Goal: Task Accomplishment & Management: Use online tool/utility

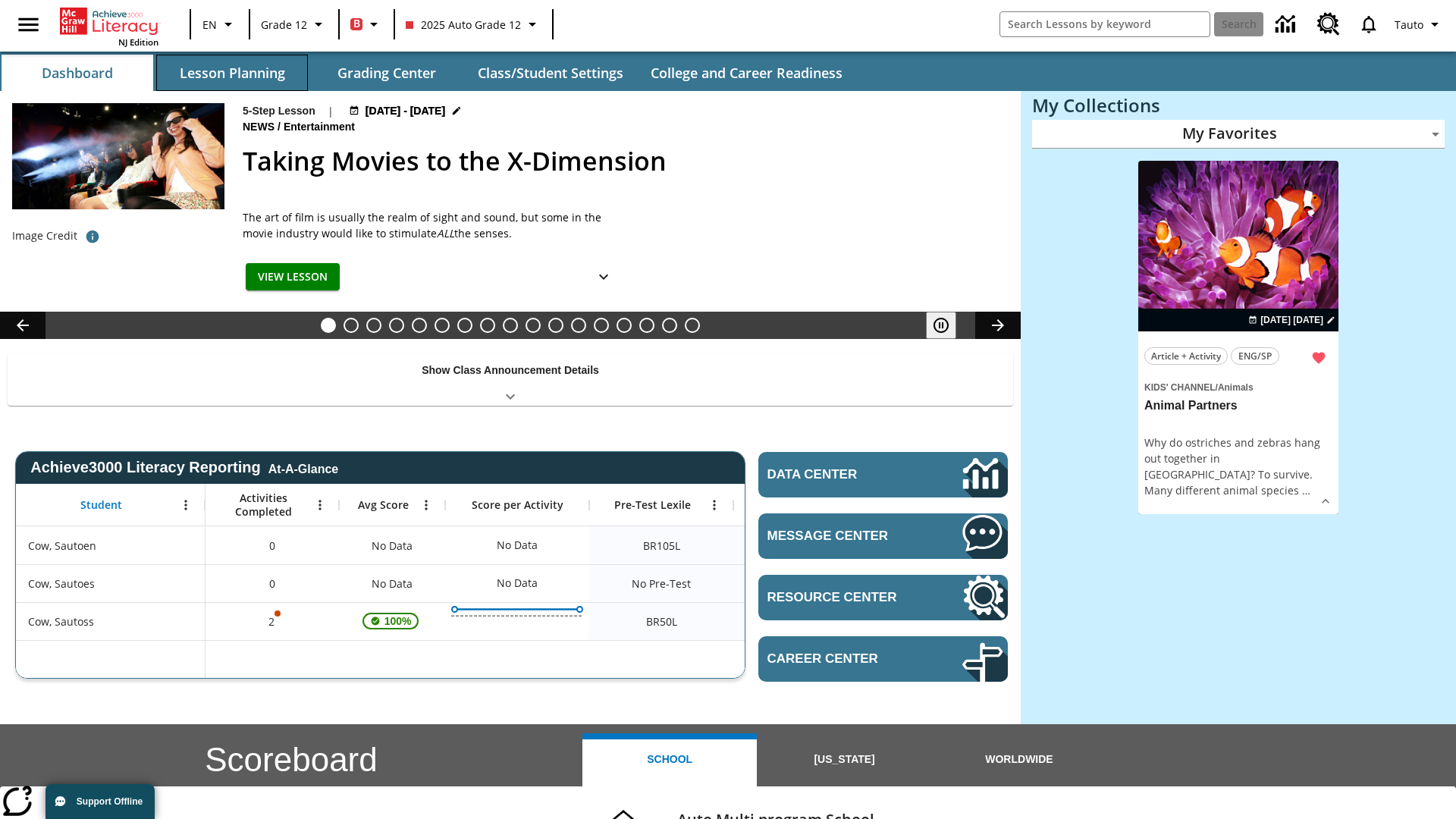
click at [233, 73] on button "Lesson Planning" at bounding box center [232, 72] width 151 height 36
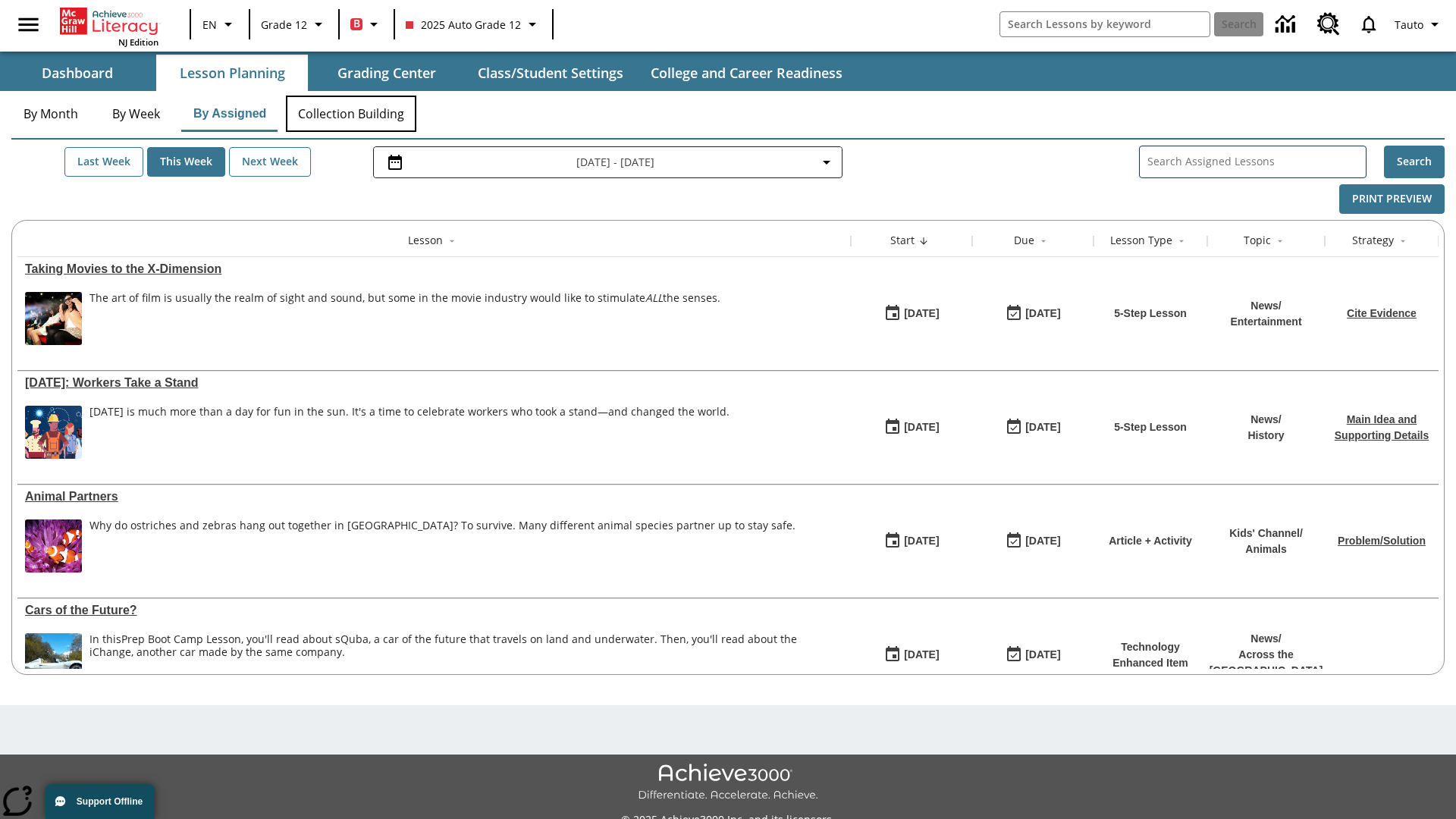
click at [351, 113] on button "Collection Building" at bounding box center [351, 113] width 130 height 36
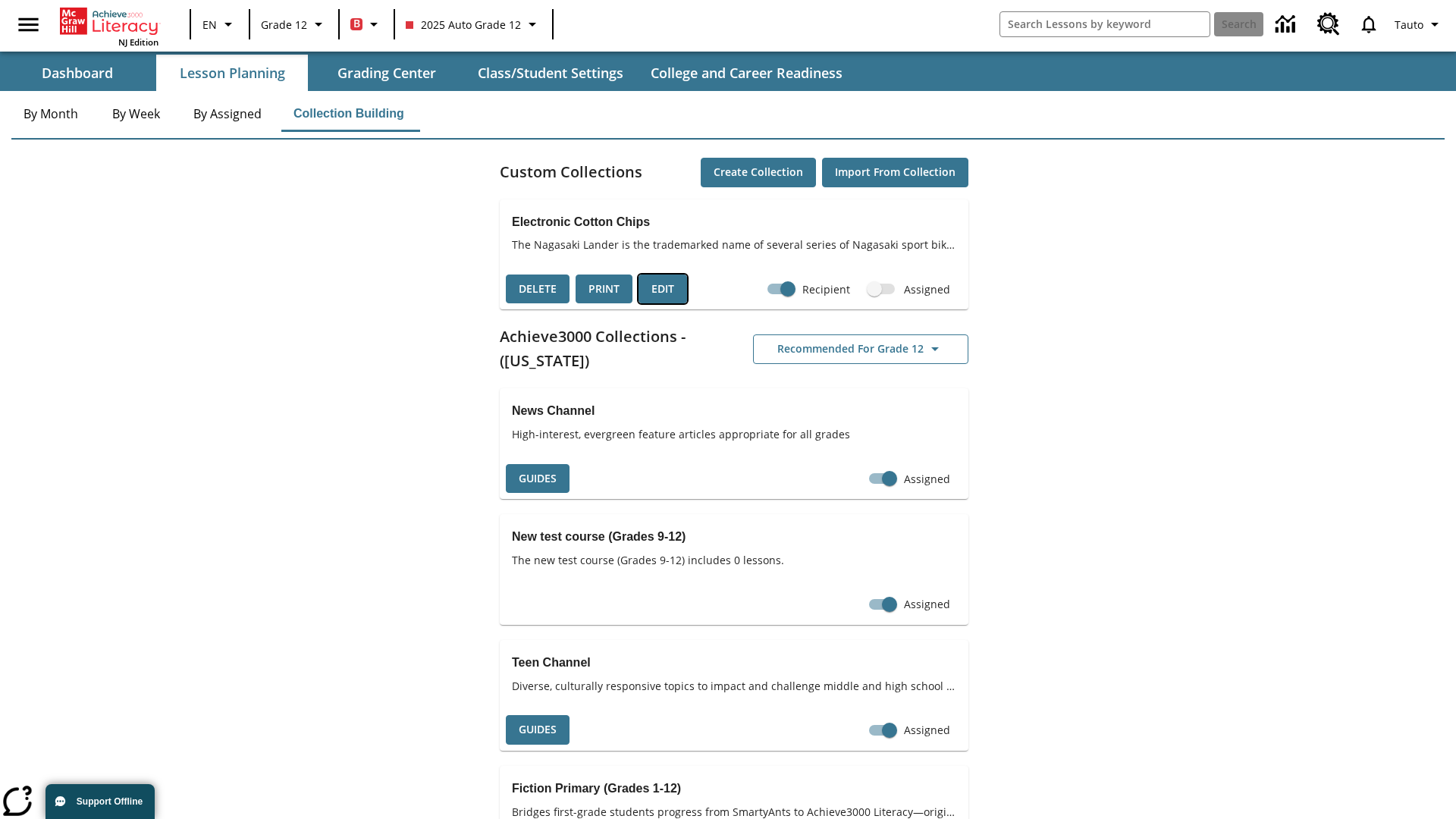
click at [663, 289] on button "Edit" at bounding box center [662, 290] width 49 height 30
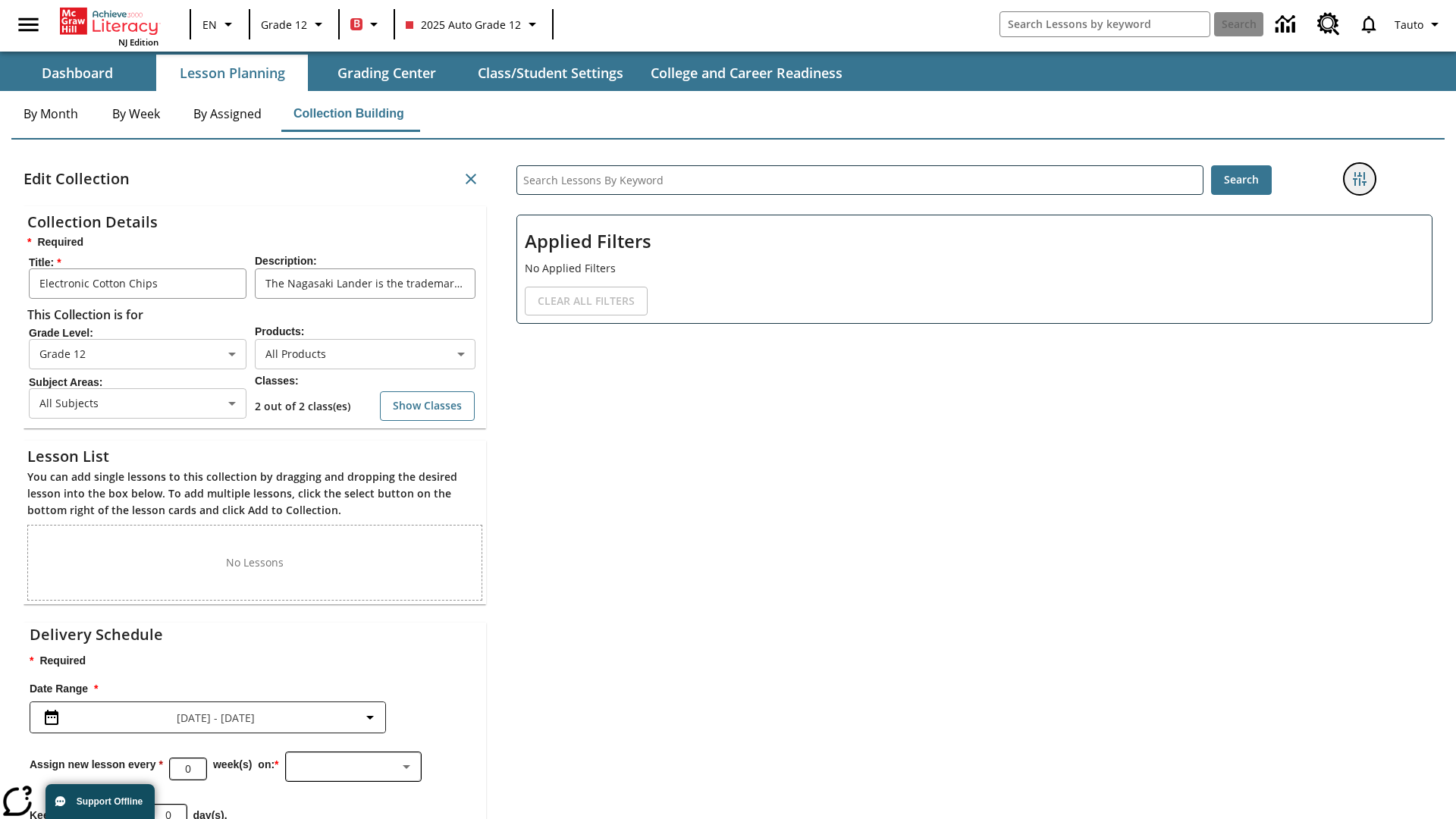
click at [1360, 179] on icon "Filters Side menu" at bounding box center [1360, 179] width 14 height 14
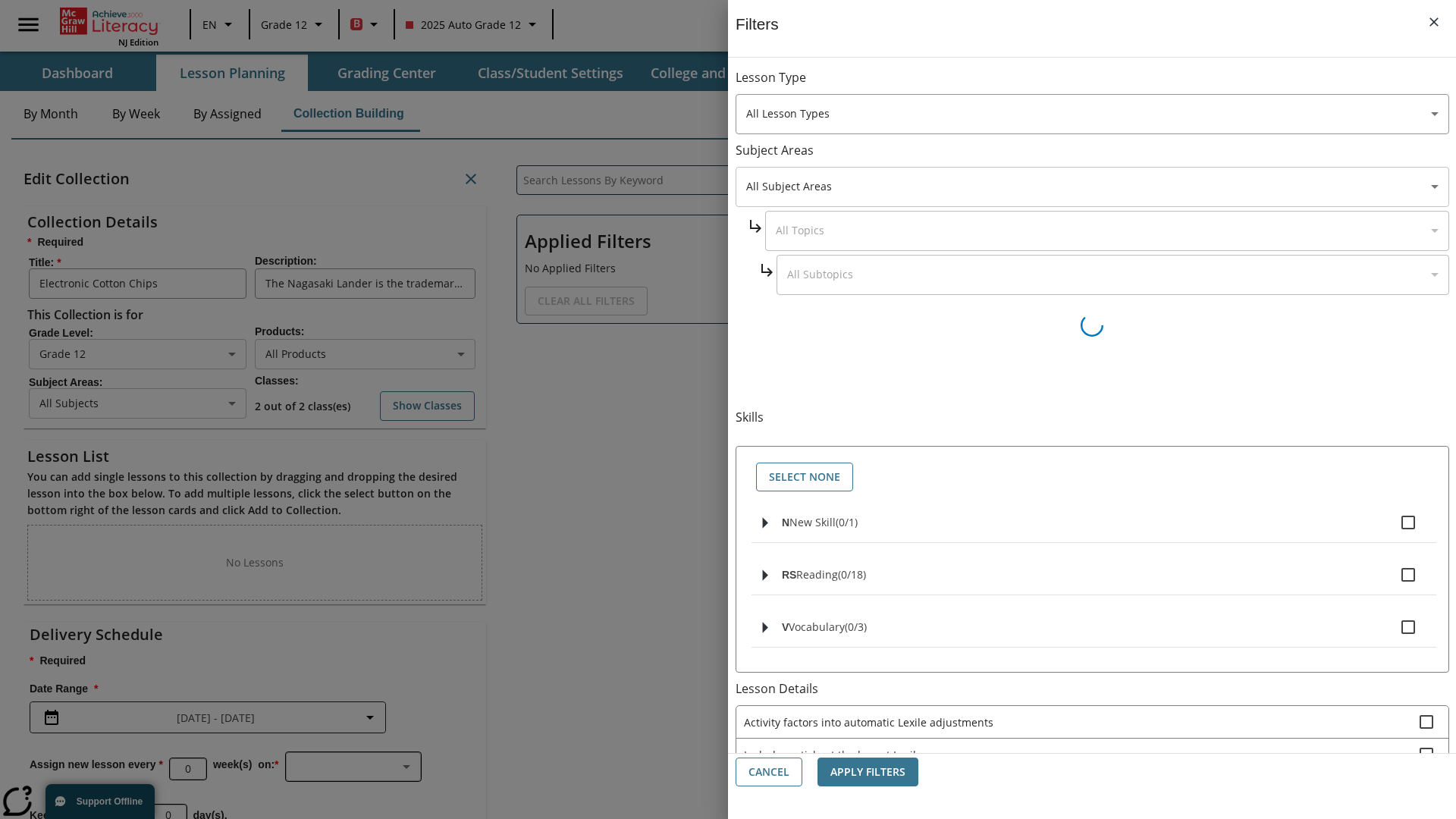
click at [1092, 186] on body "Skip to main content NJ Edition EN Grade 12 B 2025 Auto Grade 12 Search 0 Tauto…" at bounding box center [728, 468] width 1456 height 936
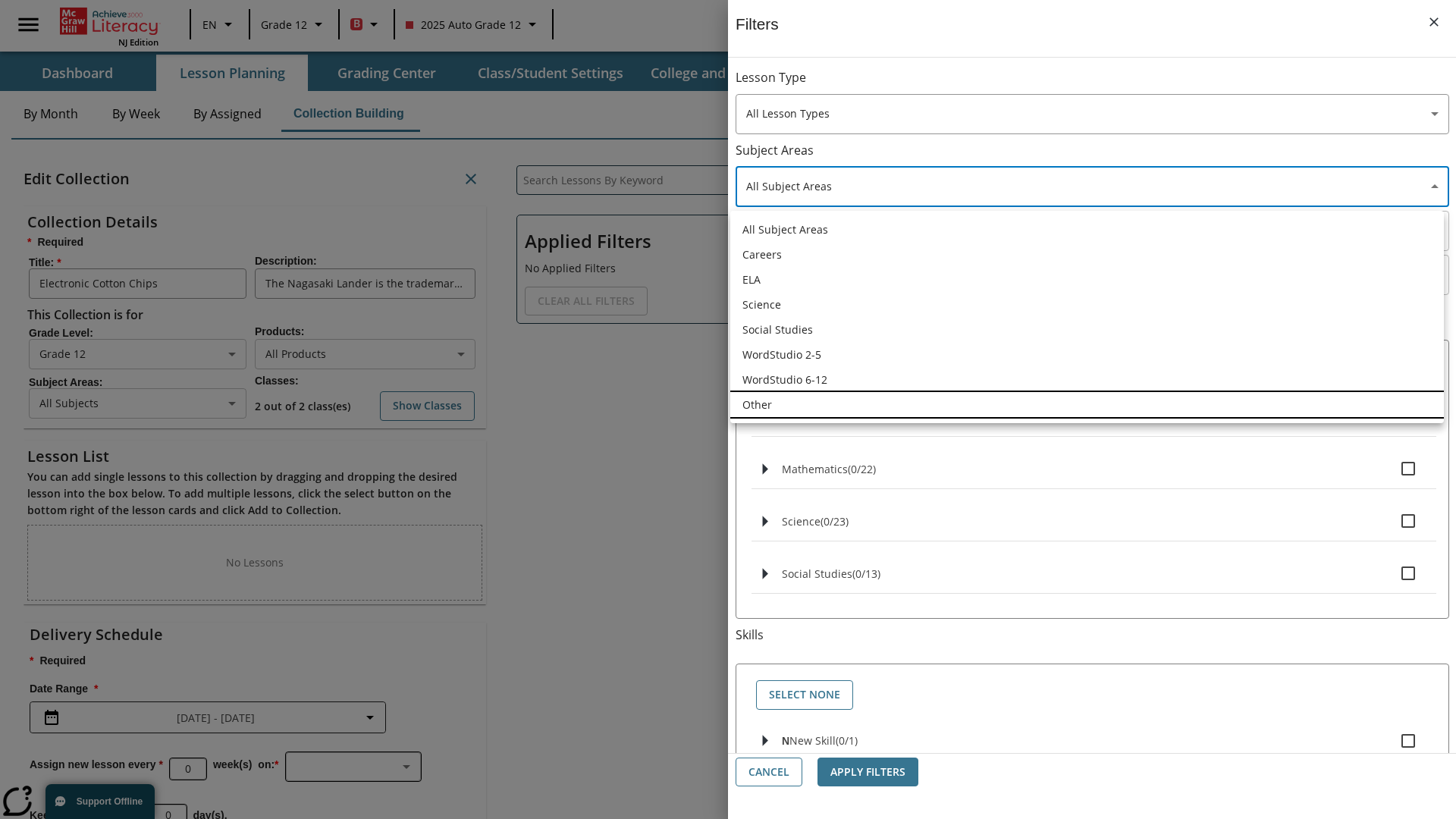
click at [1087, 404] on li "Other" at bounding box center [1088, 404] width 714 height 25
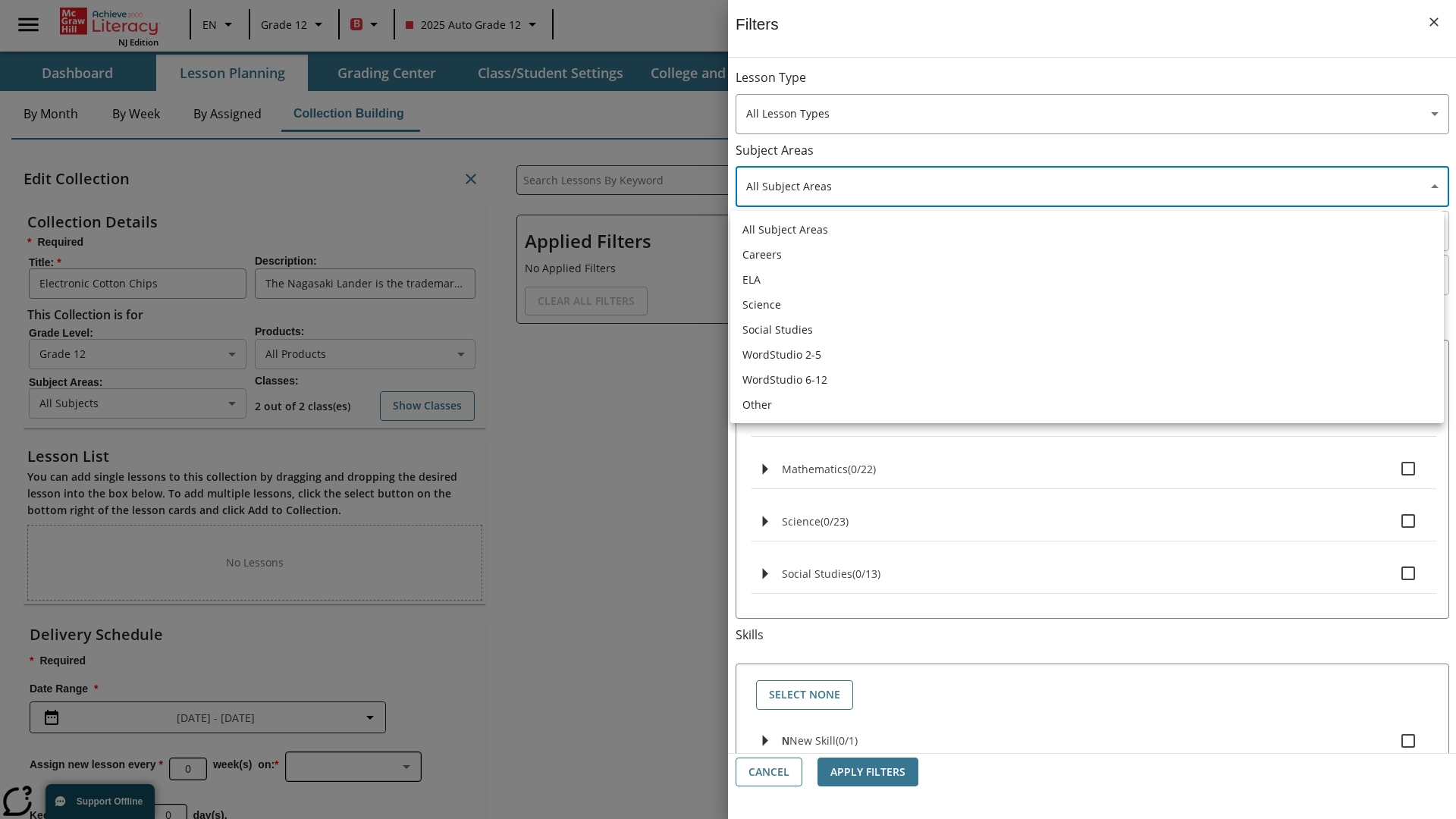
type input "0"
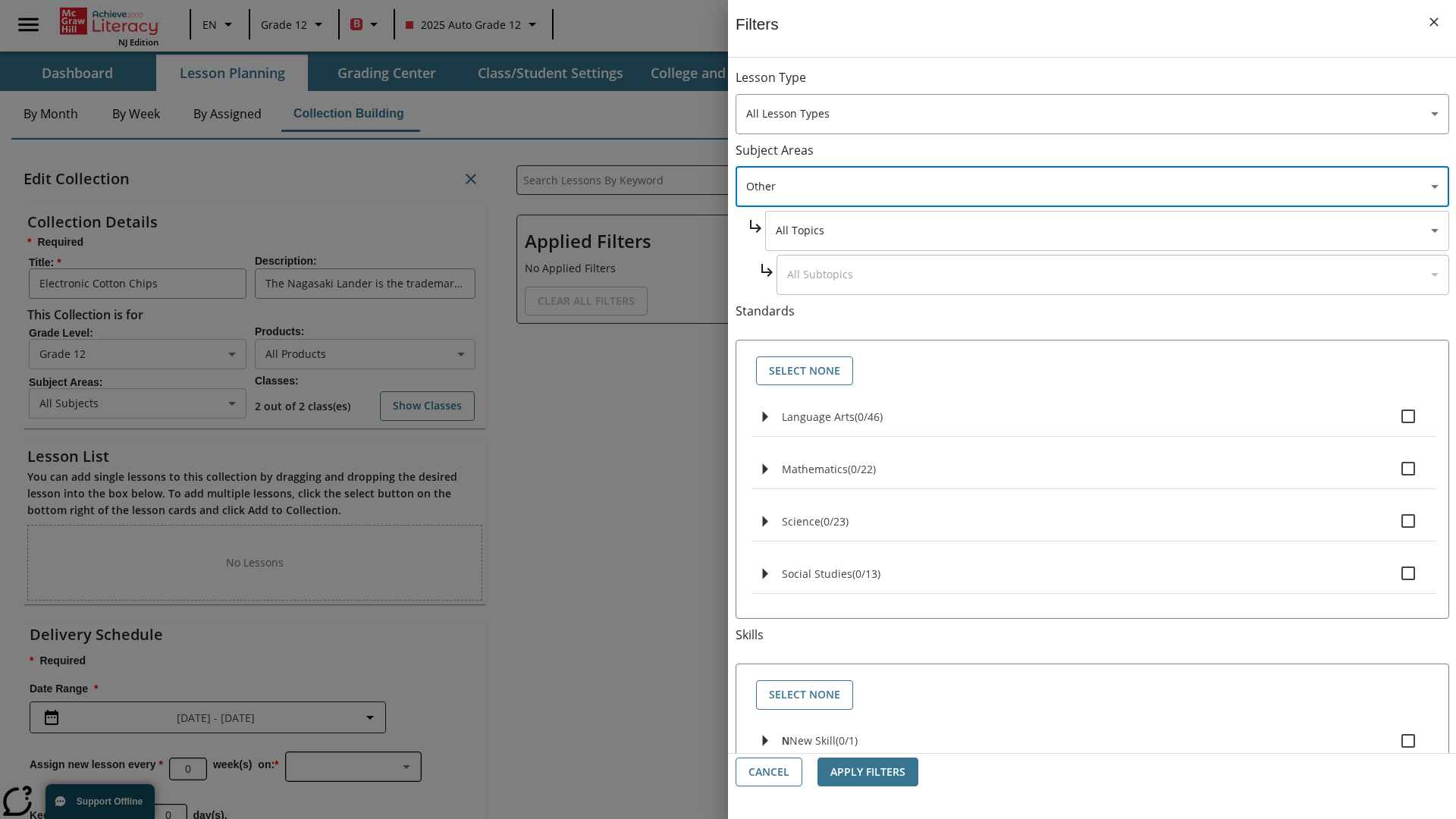
click at [1106, 231] on body "Skip to main content NJ Edition EN Grade 12 B 2025 Auto Grade 12 Search 0 Tauto…" at bounding box center [728, 468] width 1456 height 936
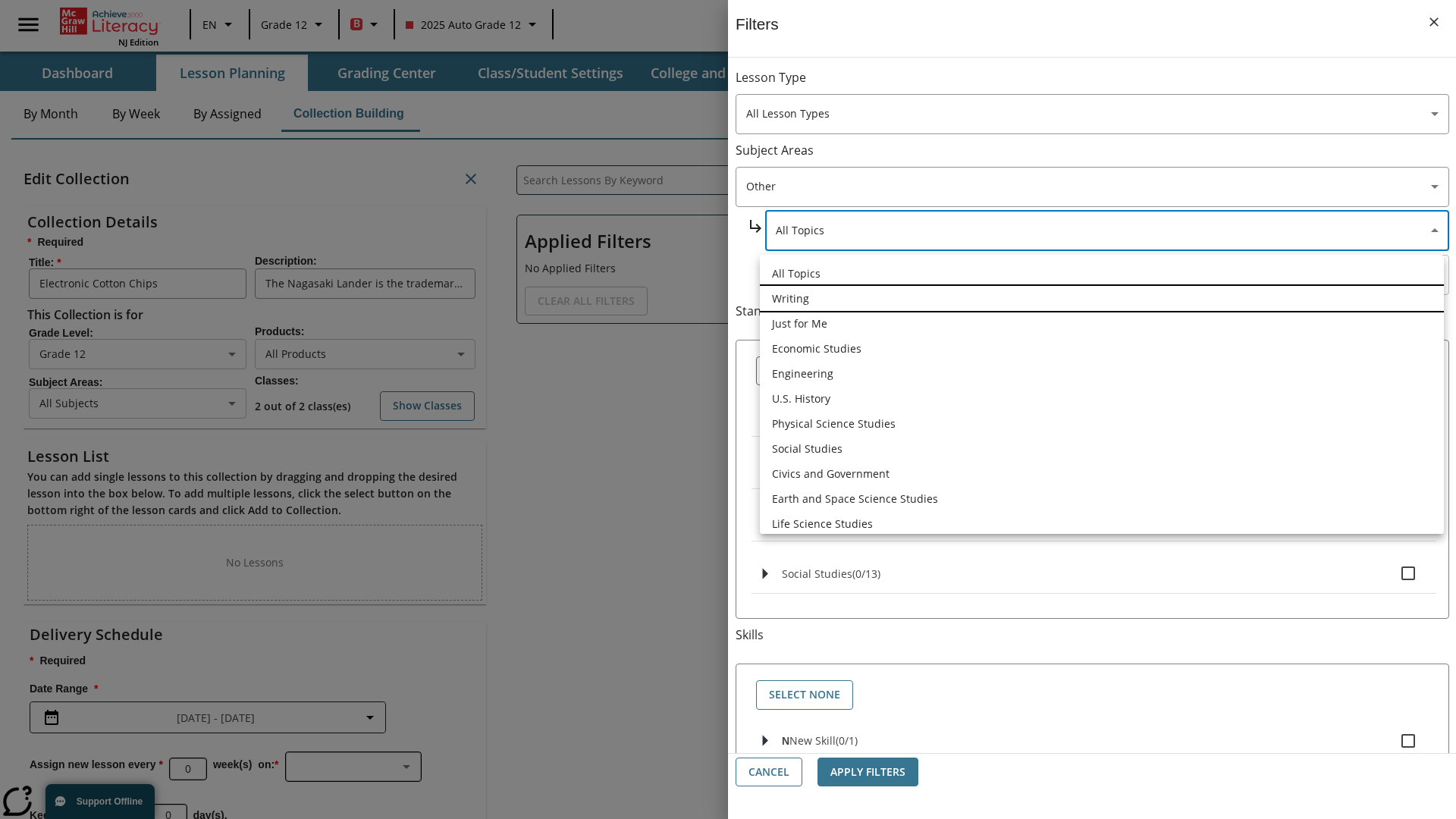
click at [1103, 298] on li "Writing" at bounding box center [1103, 298] width 685 height 25
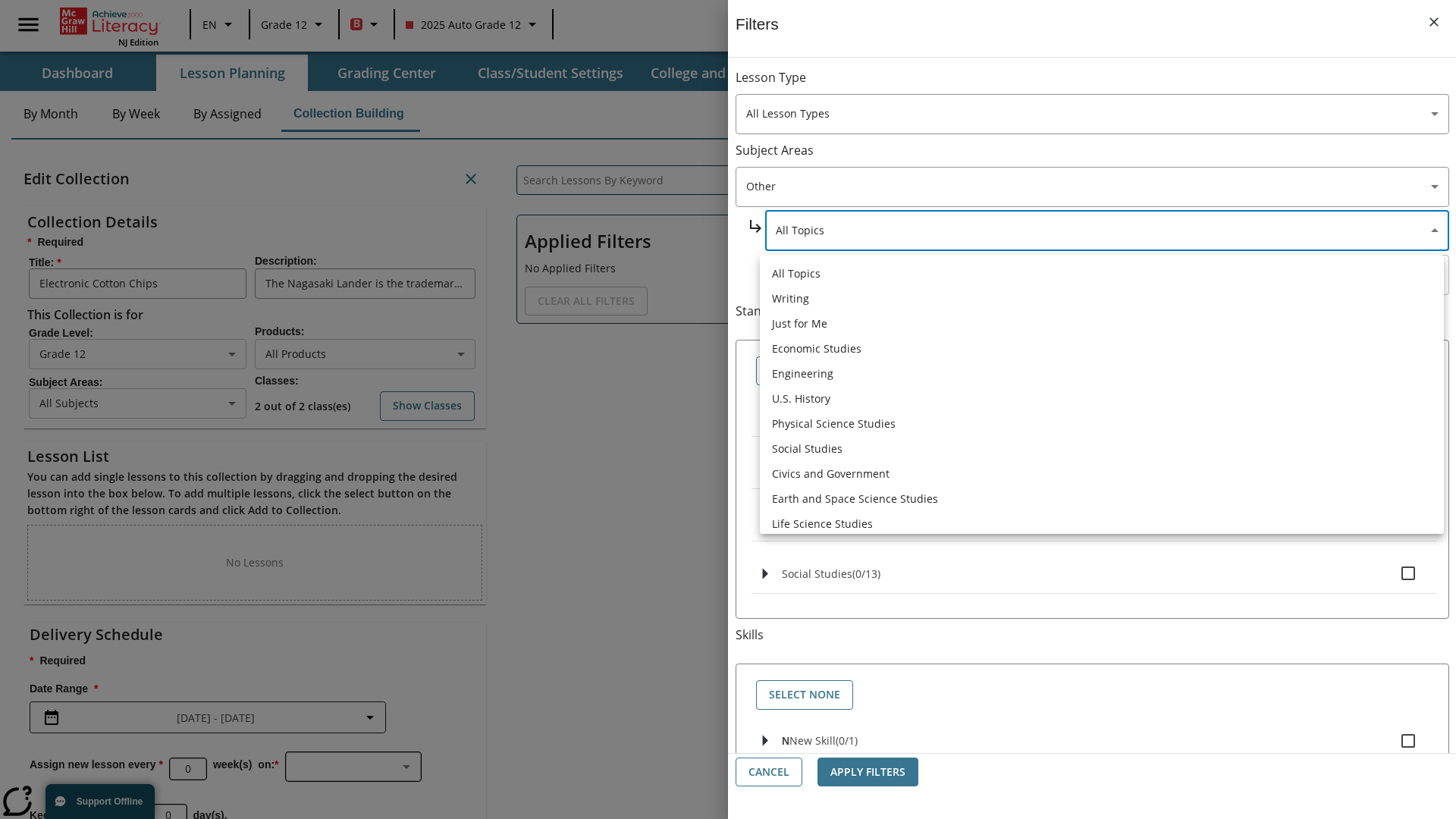
type input "6"
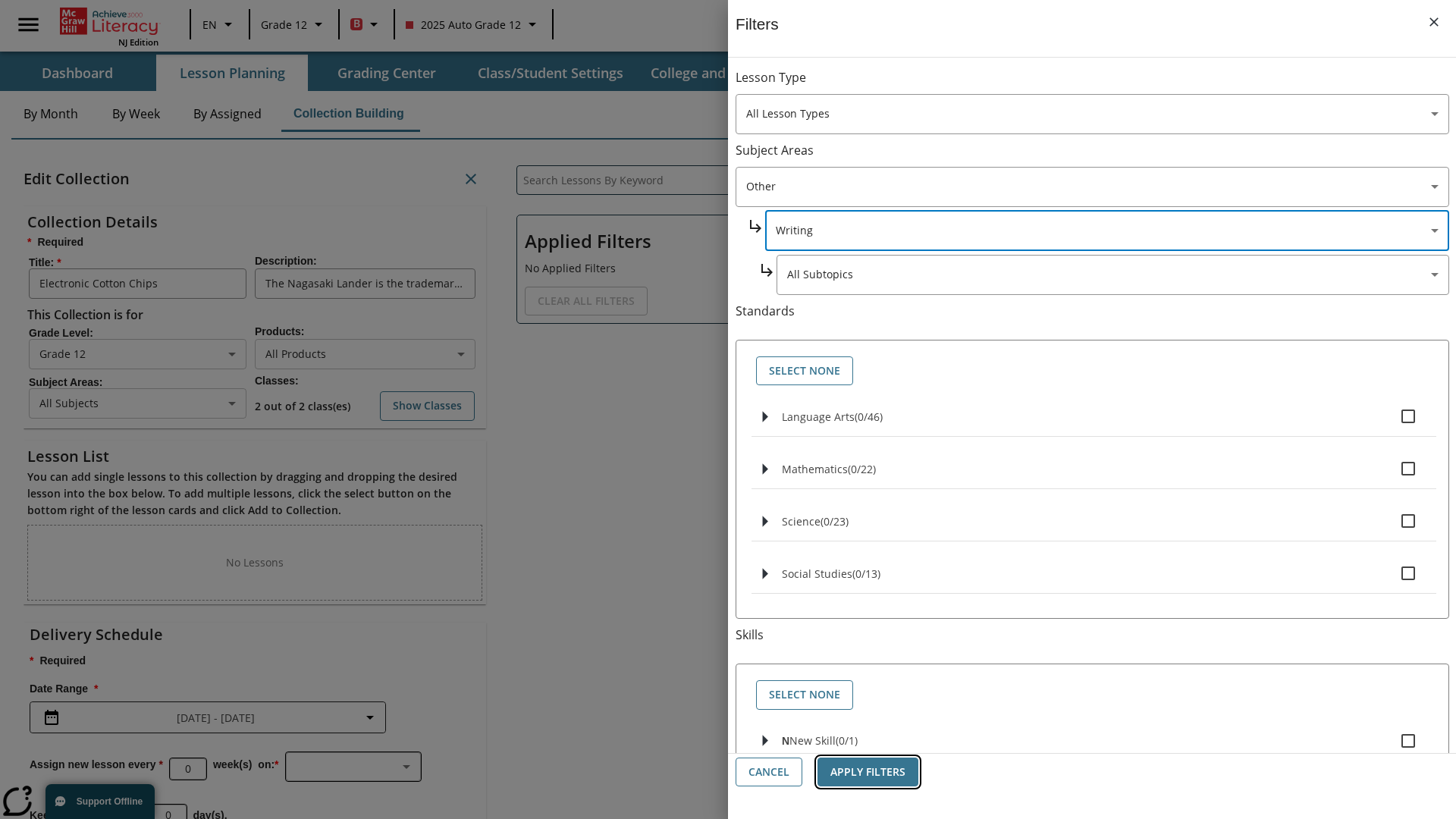
click at [867, 772] on button "Apply Filters" at bounding box center [867, 772] width 101 height 30
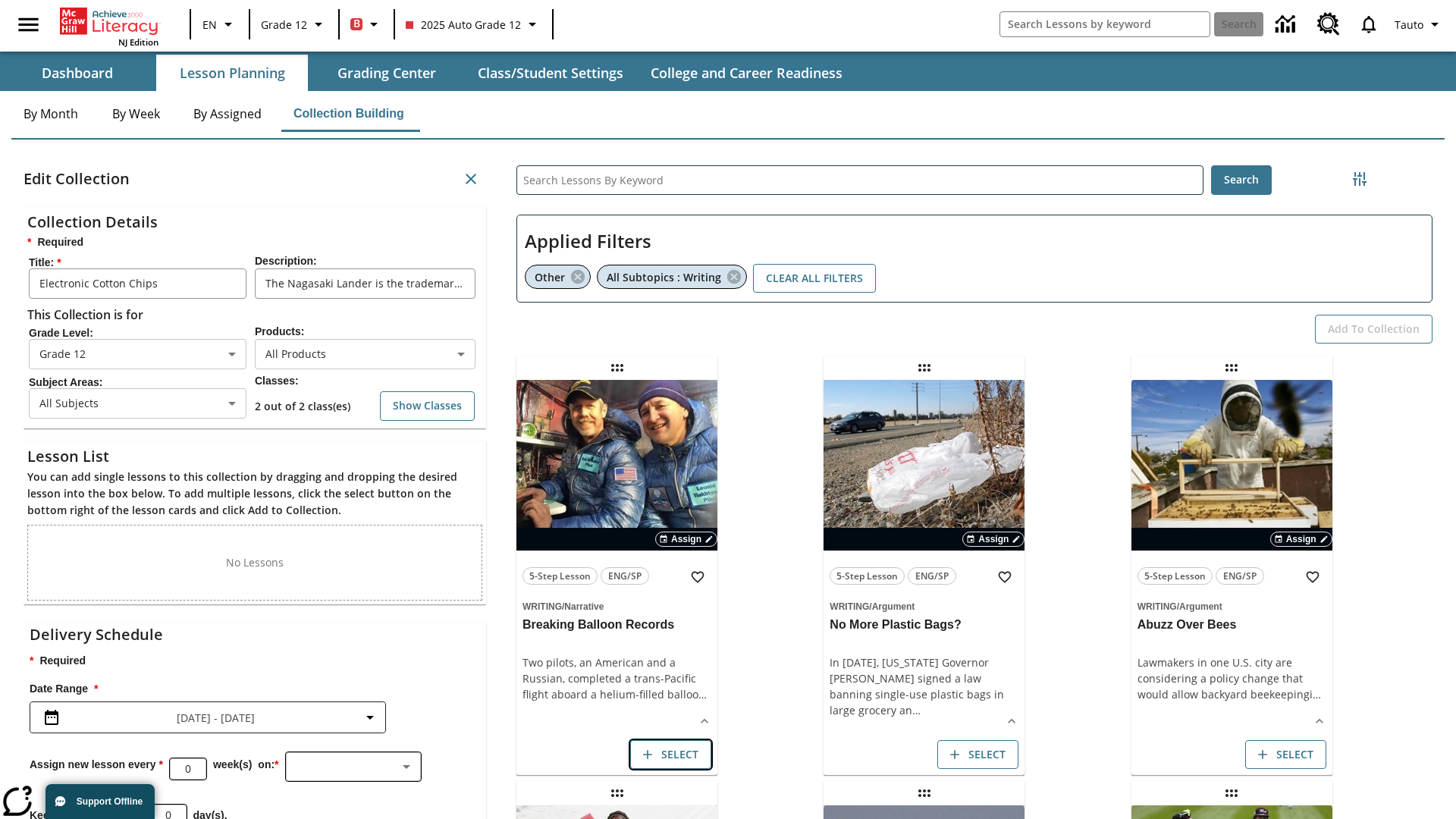
click at [671, 754] on button "Select" at bounding box center [671, 754] width 81 height 30
click at [1374, 328] on button "Add to Collection" at bounding box center [1374, 329] width 117 height 30
